Goal: Task Accomplishment & Management: Use online tool/utility

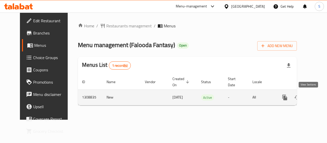
click at [318, 97] on icon "enhanced table" at bounding box center [321, 97] width 6 height 6
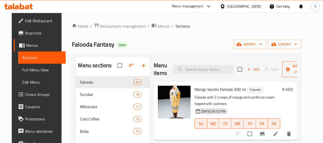
click at [295, 69] on span "Manage items" at bounding box center [299, 69] width 26 height 13
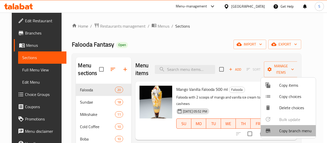
click at [294, 129] on span "Copy branch menu" at bounding box center [295, 130] width 32 height 6
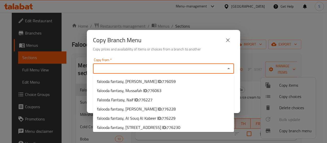
click at [168, 69] on input "Copy from   *" at bounding box center [158, 68] width 129 height 7
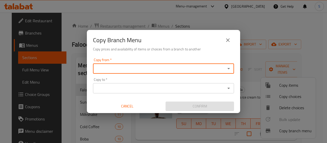
click at [146, 65] on input "Copy from   *" at bounding box center [158, 68] width 129 height 7
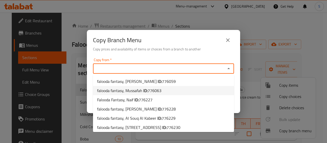
click at [149, 92] on span "776063" at bounding box center [155, 91] width 14 height 8
type input "falooda fantasy, Mussafah"
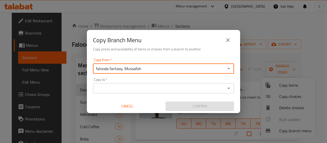
click at [149, 90] on input "Copy to   *" at bounding box center [158, 88] width 129 height 7
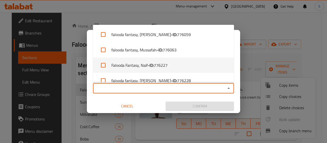
click at [147, 63] on li "Falooda Fantasy, Naif - ID: 776227" at bounding box center [163, 64] width 141 height 15
checkbox input "true"
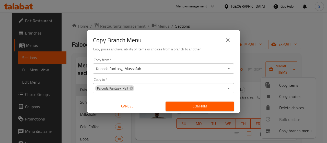
click at [90, 97] on div "Copy from   * falooda fantasy, Mussafah Copy from * Copy to   * Falooda Fantasy…" at bounding box center [163, 84] width 153 height 57
click at [227, 42] on icon "close" at bounding box center [228, 40] width 6 height 6
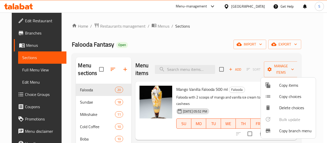
click at [13, 41] on div at bounding box center [163, 71] width 327 height 143
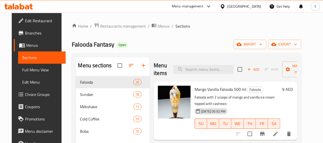
click at [26, 42] on span "Menus" at bounding box center [43, 45] width 35 height 6
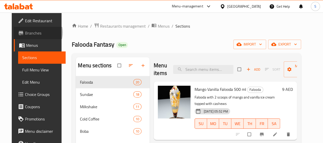
click at [25, 32] on span "Branches" at bounding box center [43, 33] width 37 height 6
